Goal: Find specific page/section: Find specific page/section

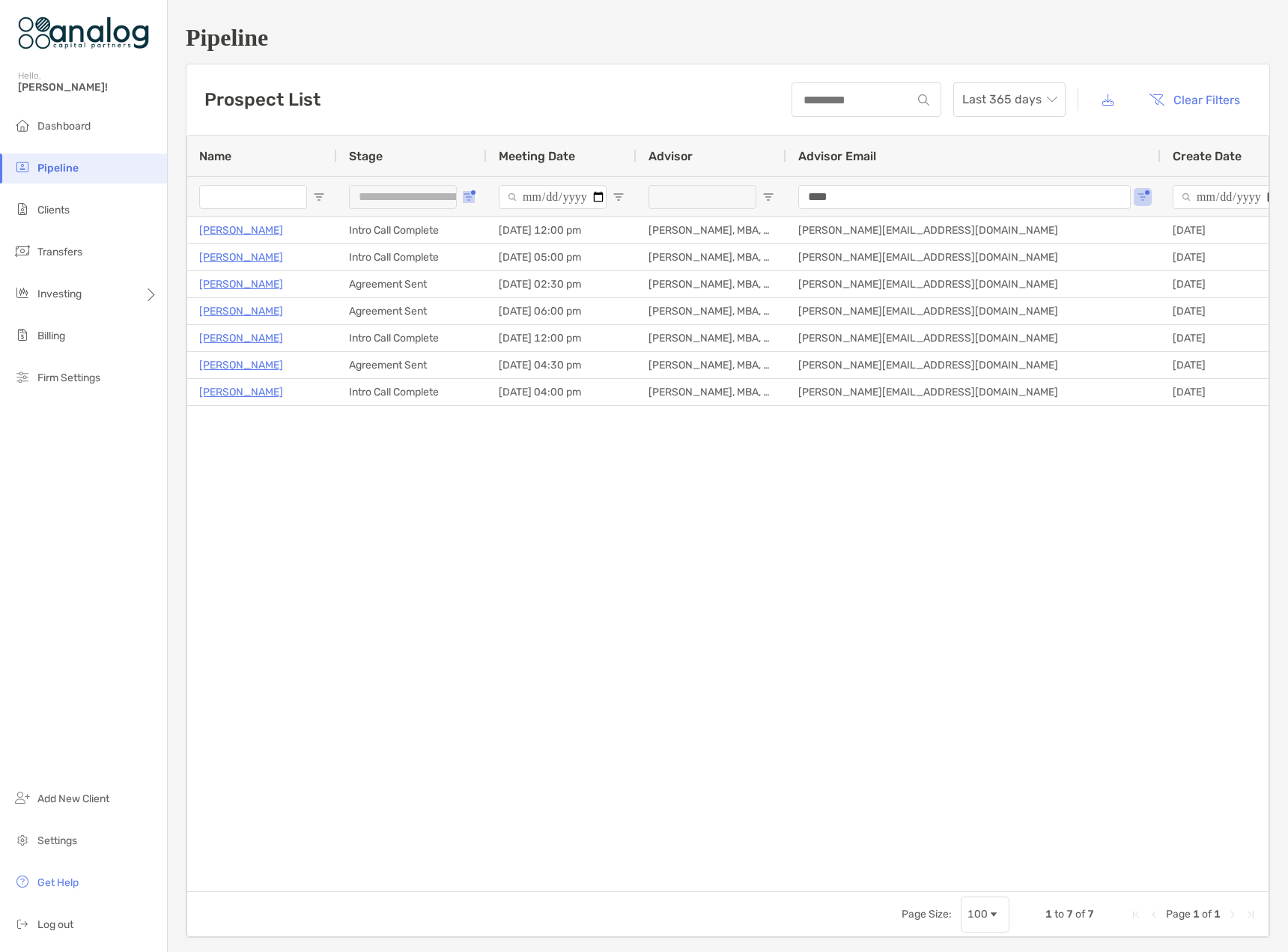
click at [470, 197] on span "Open Filter Menu" at bounding box center [469, 197] width 12 height 12
type input "**********"
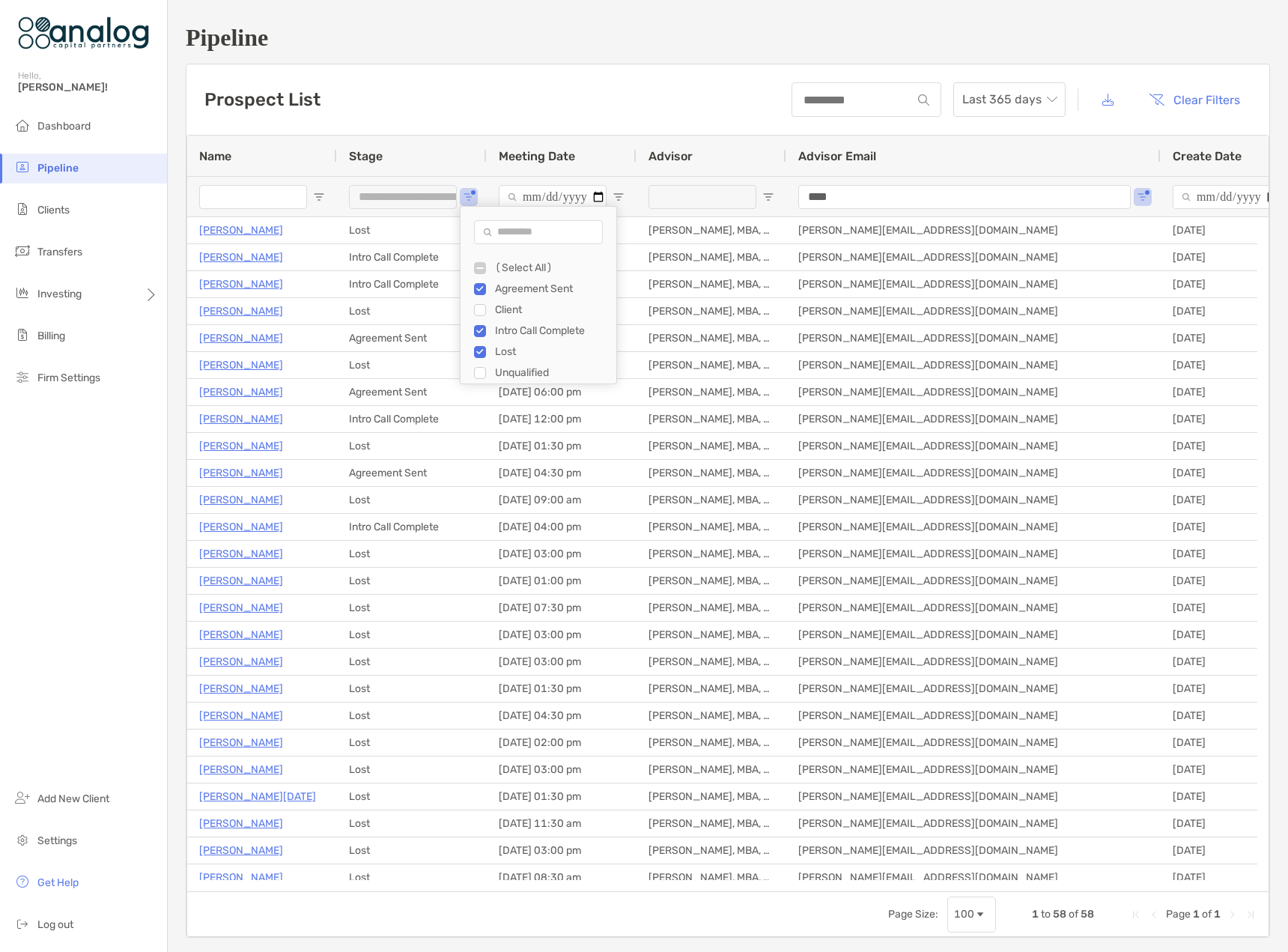
click at [157, 448] on div "Dashboard Pipeline Clients Transfers Investing Billing Firm Settings Add New Cl…" at bounding box center [83, 532] width 167 height 841
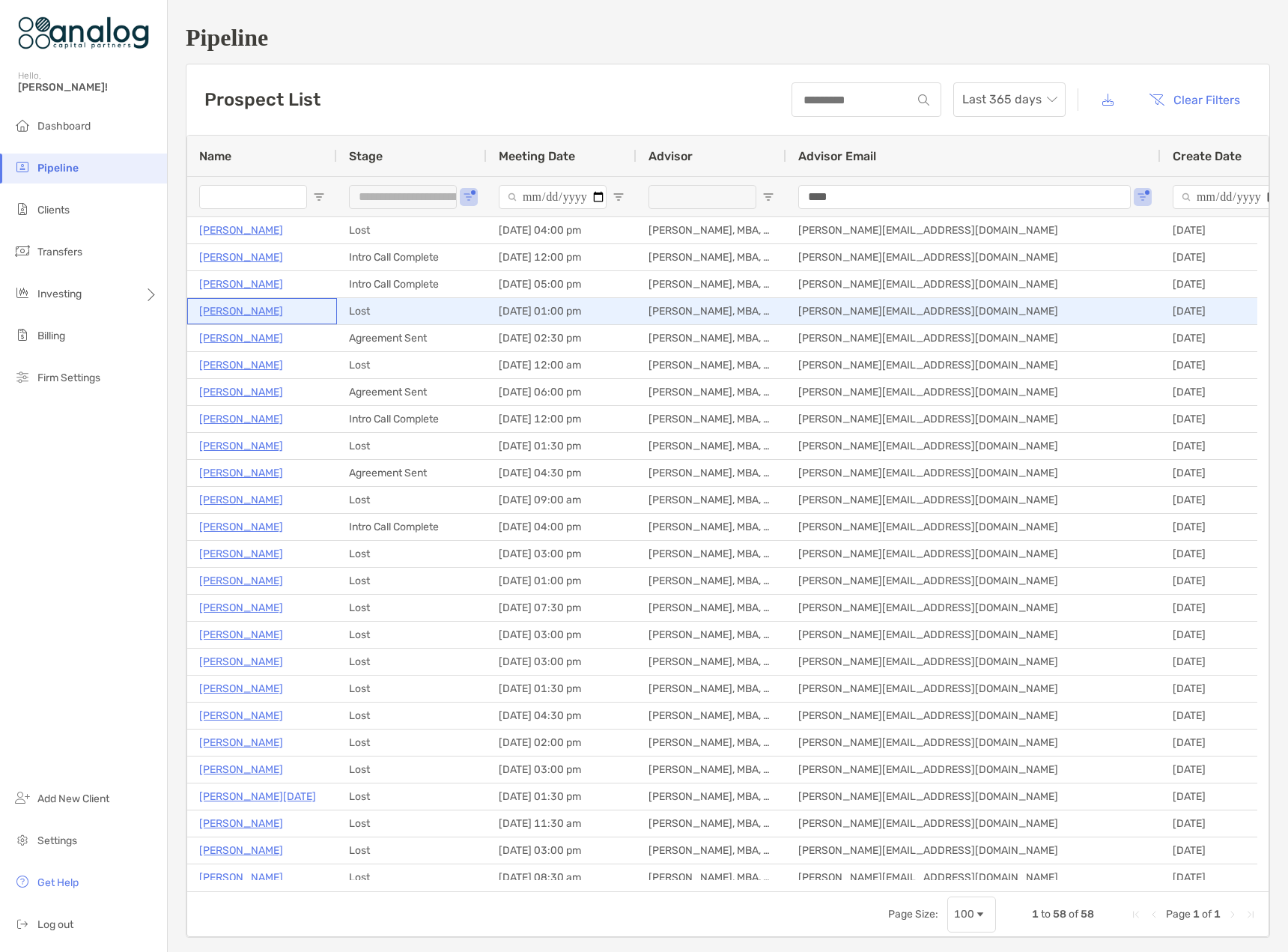
click at [251, 312] on p "[PERSON_NAME]" at bounding box center [241, 312] width 84 height 19
